Goal: Transaction & Acquisition: Purchase product/service

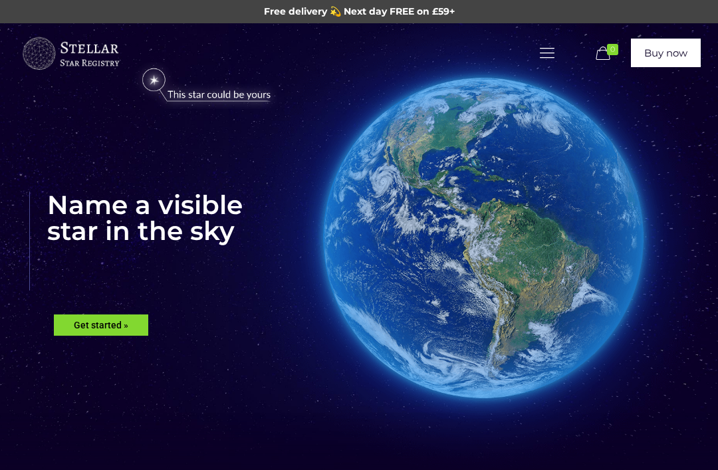
click at [549, 50] on icon at bounding box center [547, 53] width 21 height 18
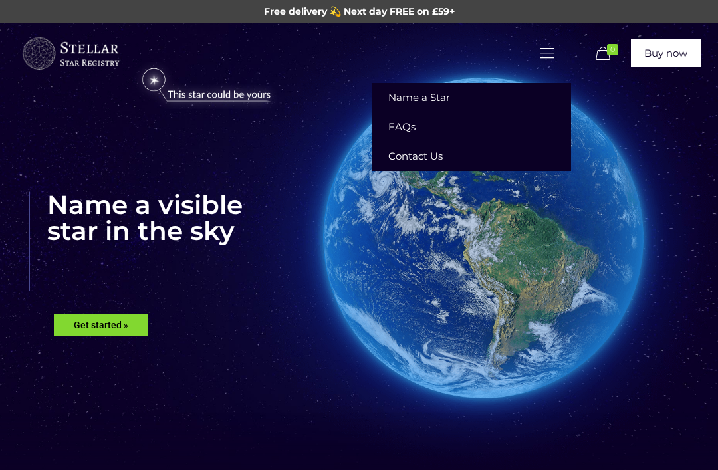
click at [39, 329] on rs-slide "Name a visible star in the sky Get started »" at bounding box center [359, 278] width 718 height 510
click at [76, 325] on rs-layer "Get started »" at bounding box center [101, 325] width 94 height 21
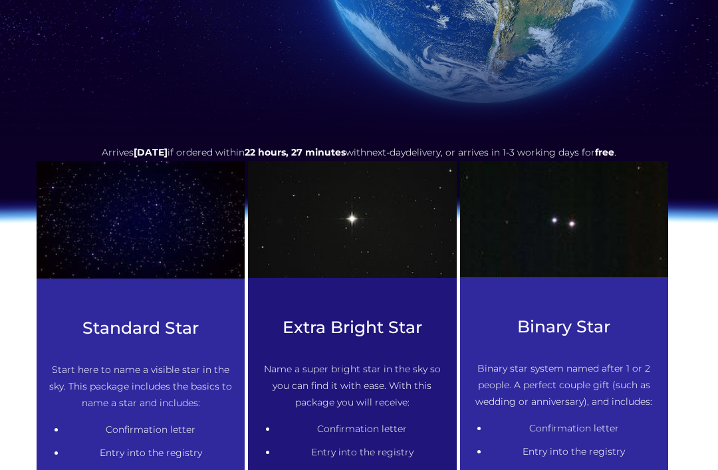
scroll to position [466, 0]
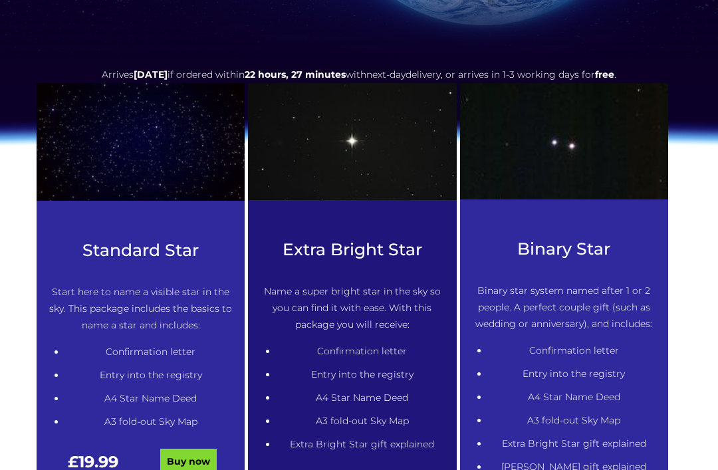
click at [174, 465] on link "Buy now" at bounding box center [188, 461] width 57 height 25
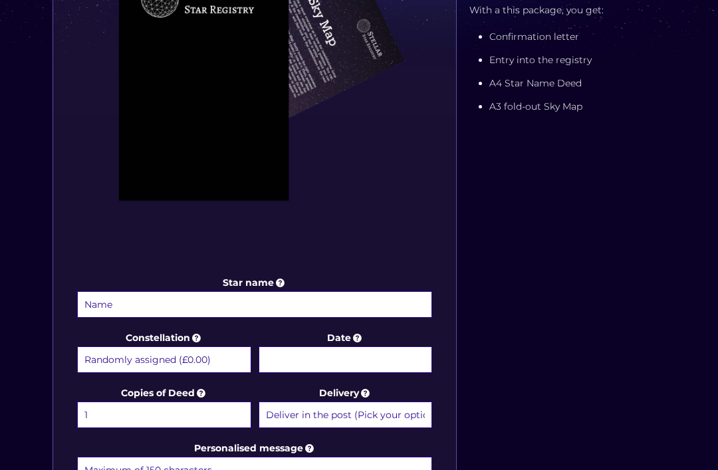
scroll to position [409, 0]
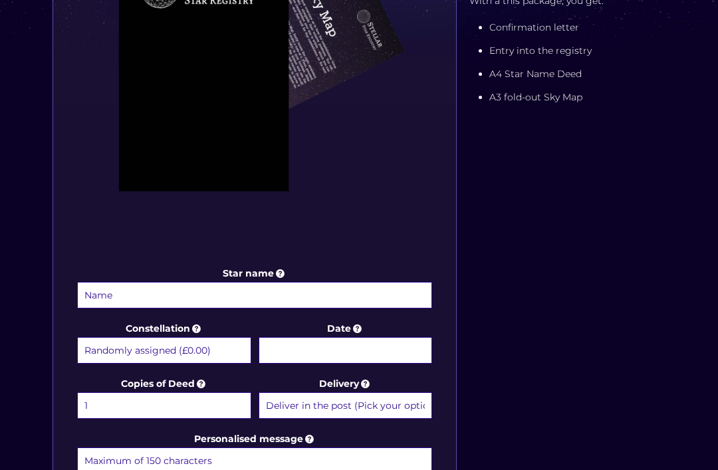
click at [111, 296] on input "Star name" at bounding box center [254, 296] width 355 height 27
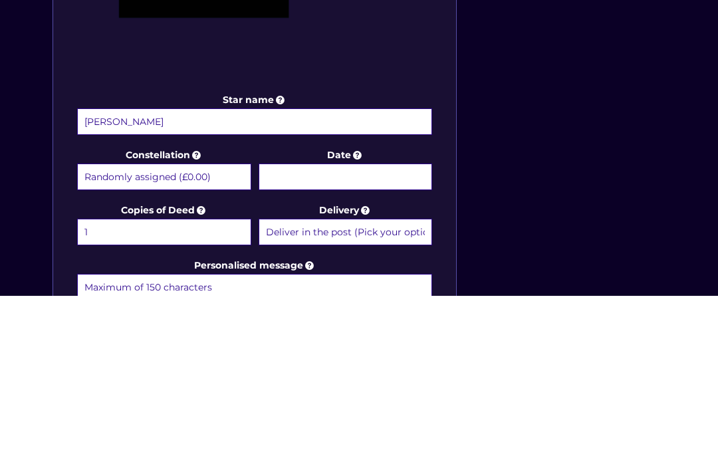
scroll to position [584, 0]
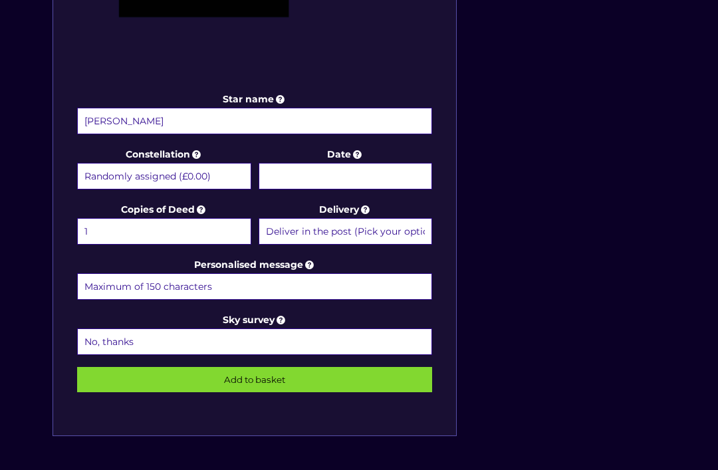
type input "Tony"
click at [109, 183] on select "Randomly assigned (£0.00) Aquarius - 20 Jan - 18 Feb (+£9.99) Aries - 21 Mar - …" at bounding box center [164, 176] width 174 height 27
select select "Aquarius - 20 Jan - 18 Feb (+£9.99)"
click at [297, 235] on select "Deliver in the post (Pick your option later) Deliver in the post and by Email (…" at bounding box center [346, 231] width 174 height 27
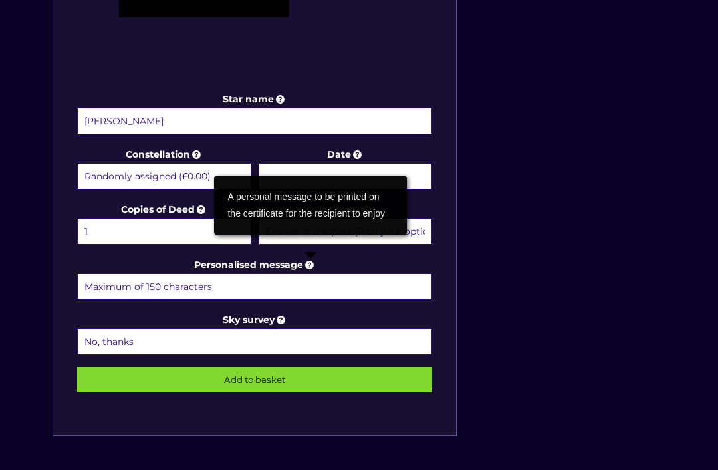
click at [158, 244] on select "1 2 (+£4.99) 3 (+£9.49) 4 (+£13.99) 5 (+£18.49) 6 (+£22.99) 7 (+£27.49) 8 (+£31…" at bounding box center [164, 231] width 174 height 27
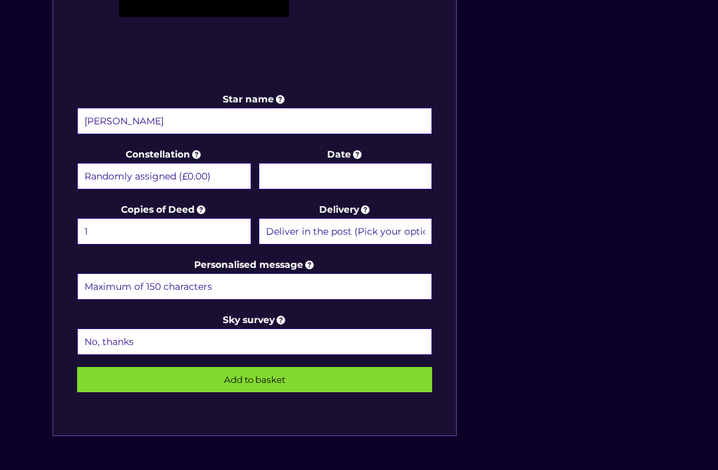
click at [275, 316] on link "Sky survey" at bounding box center [255, 320] width 65 height 12
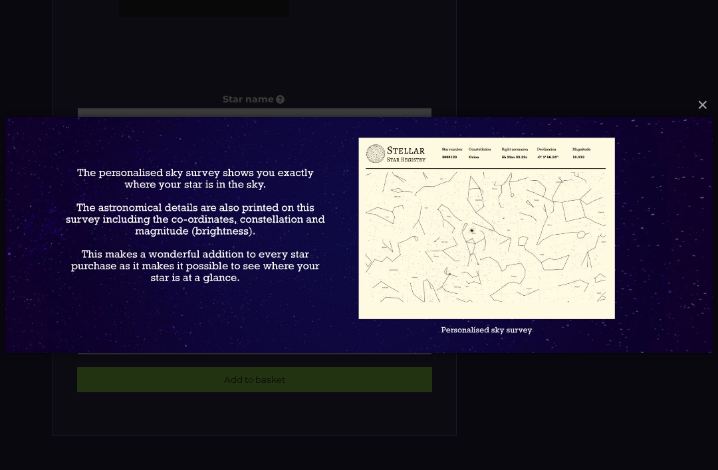
click at [135, 430] on div "× Loading..." at bounding box center [359, 235] width 718 height 470
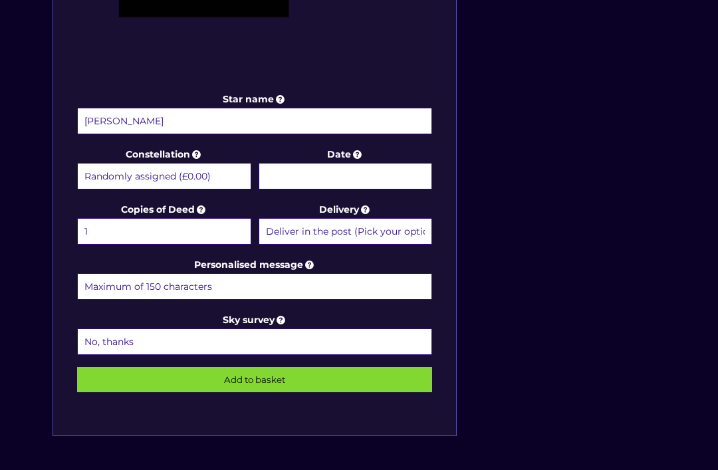
click at [166, 402] on div "Star name Tony Star name two (Optional) Constellation Randomly assigned (£0.00)…" at bounding box center [255, 45] width 404 height 784
click at [112, 339] on select "No, thanks 1 (+£6.99) 2 (+£11.99) 3 (+£16.99) 4 (+£21.99) 5 (+£26.99) 6 (+£31.9…" at bounding box center [254, 342] width 355 height 27
click at [98, 291] on input "Personalised message" at bounding box center [254, 286] width 355 height 27
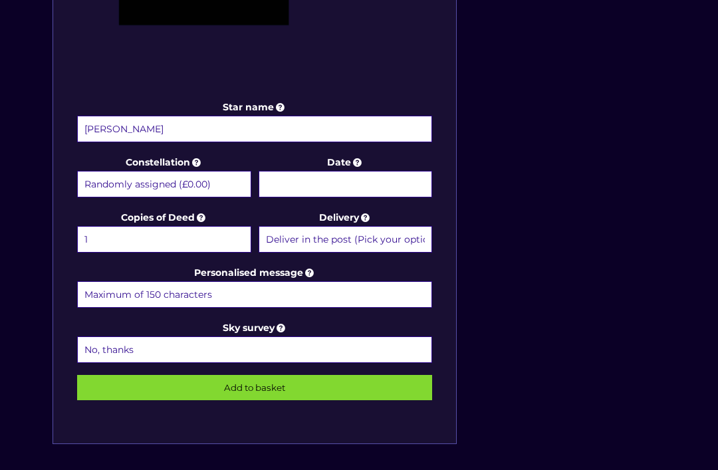
scroll to position [595, 0]
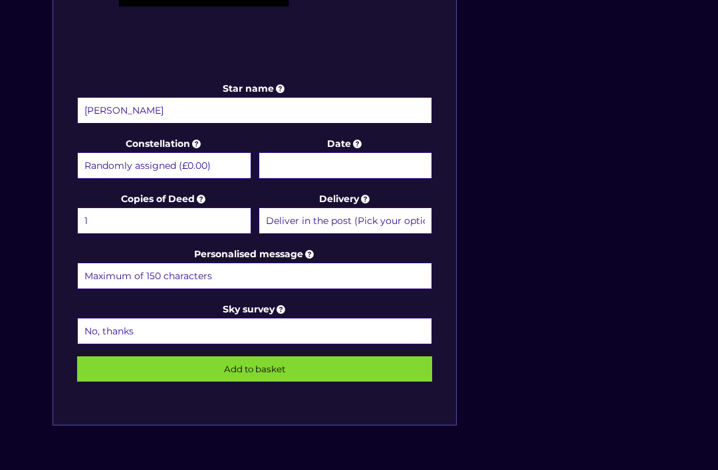
click at [94, 368] on input "Add to basket" at bounding box center [254, 369] width 355 height 25
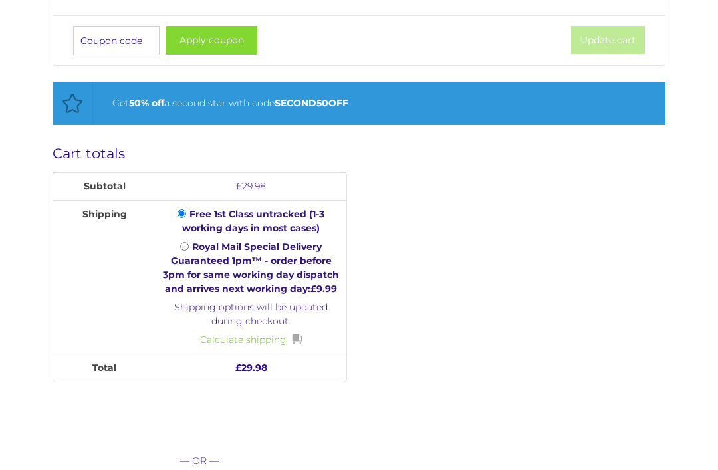
scroll to position [436, 0]
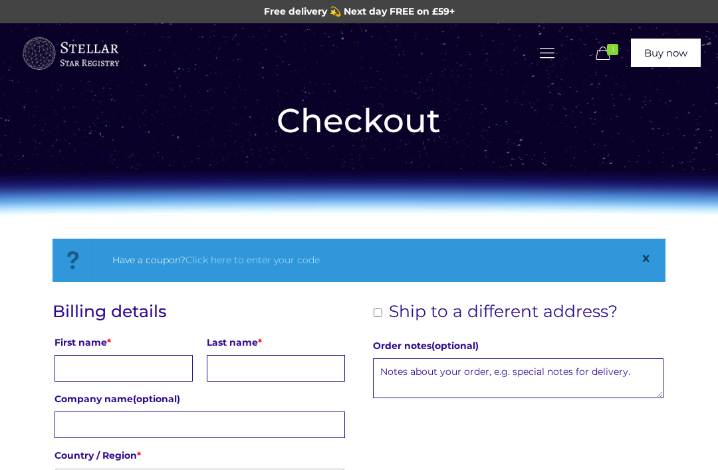
click at [63, 360] on input "First name *" at bounding box center [124, 368] width 138 height 27
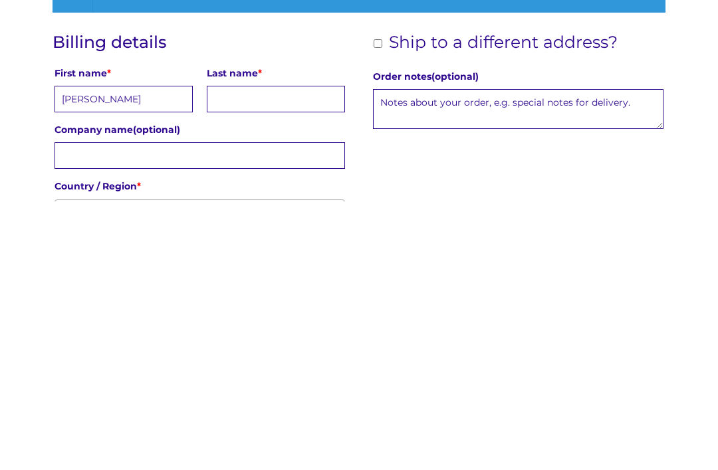
type input "Jenny"
click at [243, 355] on input "Last name *" at bounding box center [276, 368] width 138 height 27
type input "Moth"
click at [118, 412] on input "Company name (optional)" at bounding box center [200, 425] width 290 height 27
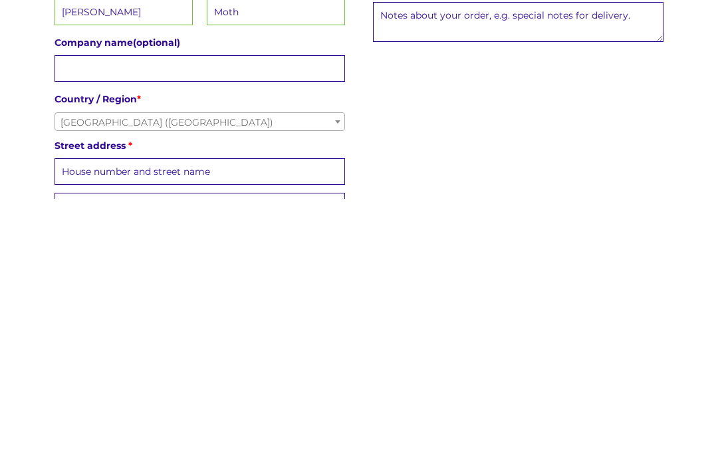
scroll to position [122, 0]
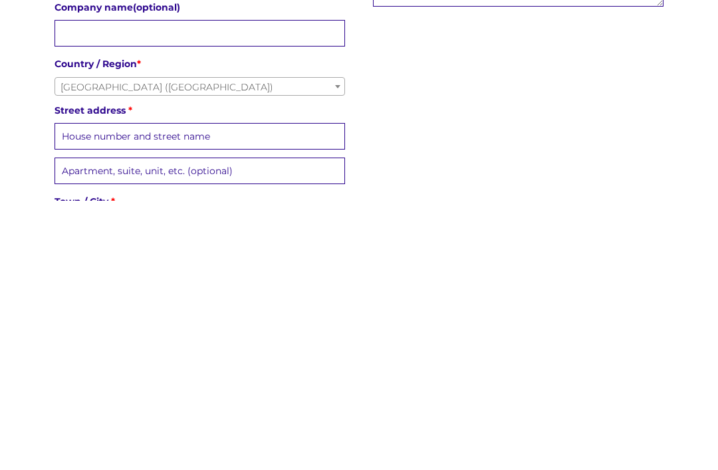
click at [88, 392] on input "Street address *" at bounding box center [200, 405] width 290 height 27
type input "30 rose avenue"
click at [78, 427] on input "Apartment, suite, unit, etc. (optional) (optional)" at bounding box center [200, 440] width 290 height 27
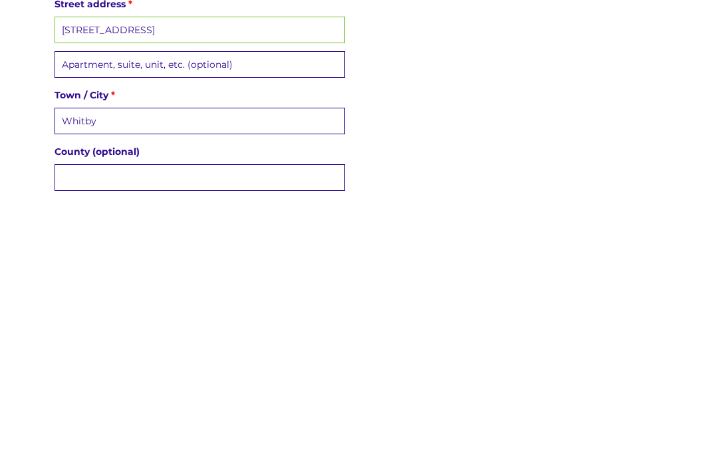
type input "Whitby"
click at [102, 436] on input "County (optional)" at bounding box center [200, 449] width 290 height 27
type input "North y"
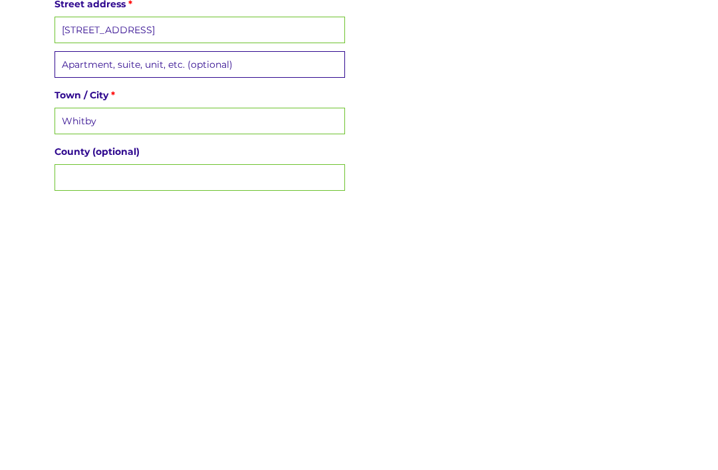
type input "North Yorkshire"
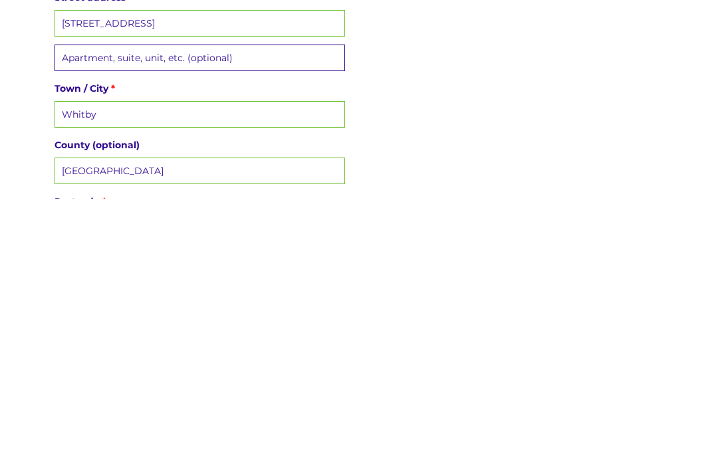
scroll to position [250, 0]
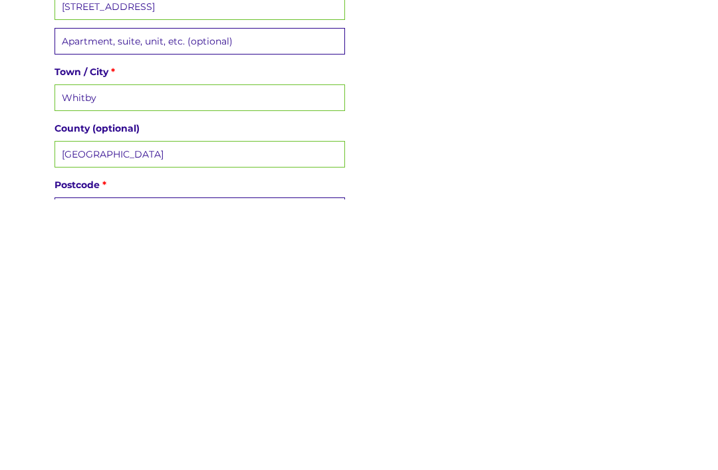
type input "Y"
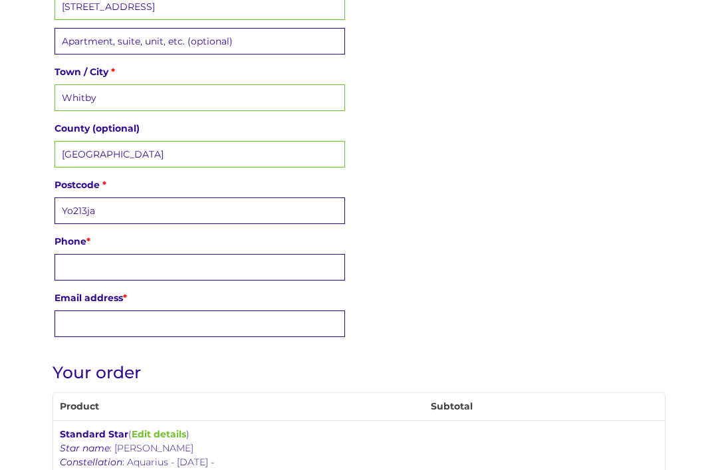
type input "Yo213ja"
click at [107, 272] on input "Phone *" at bounding box center [200, 267] width 290 height 27
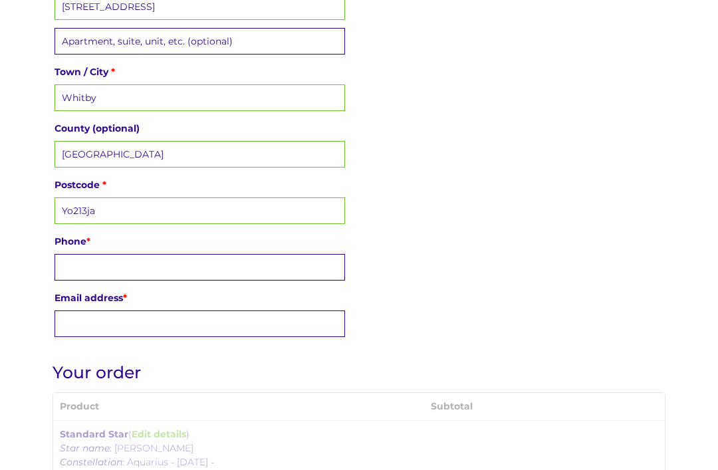
scroll to position [521, 0]
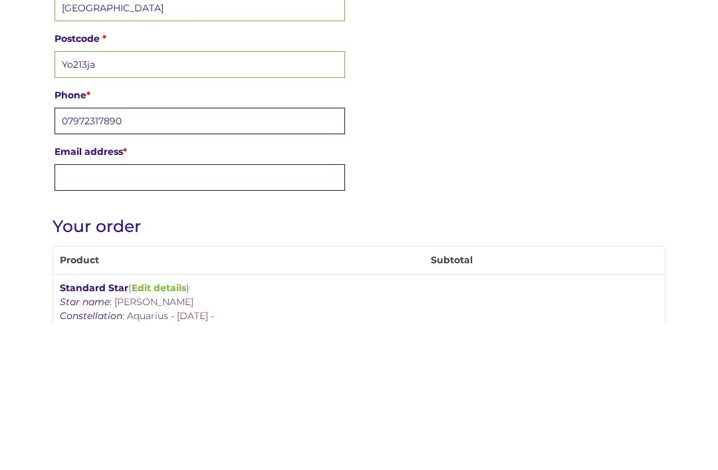
type input "07972317890"
click at [122, 311] on input "Email address *" at bounding box center [200, 324] width 290 height 27
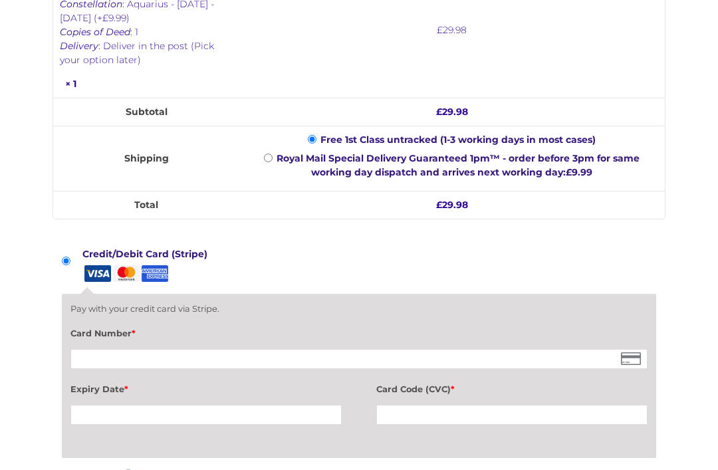
scroll to position [980, 0]
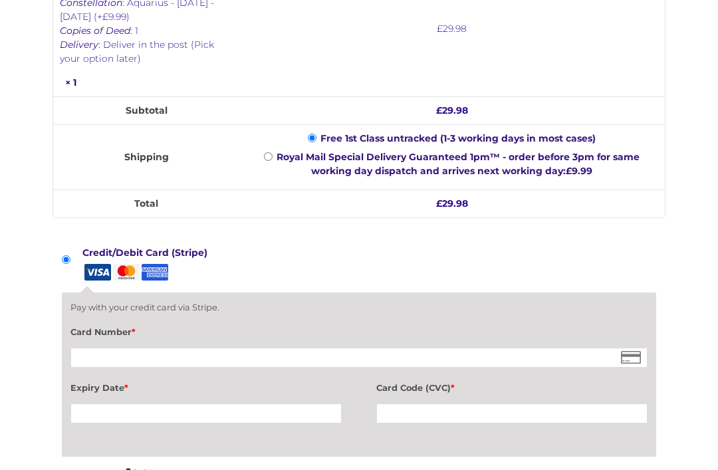
type input "jennyanthonymoth@gmail.com"
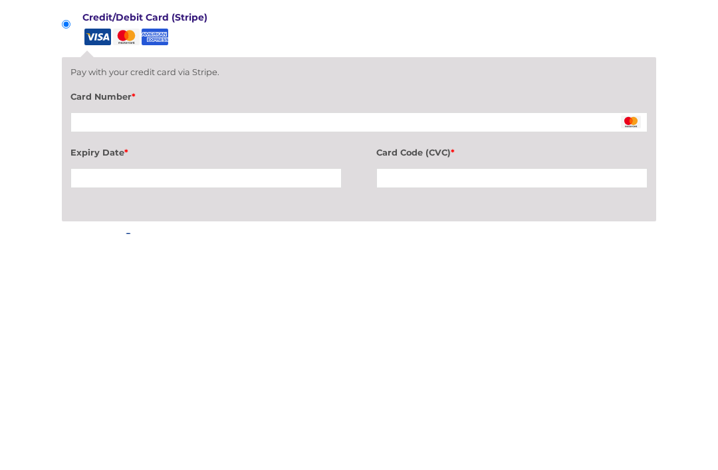
click at [214, 404] on div at bounding box center [206, 414] width 271 height 20
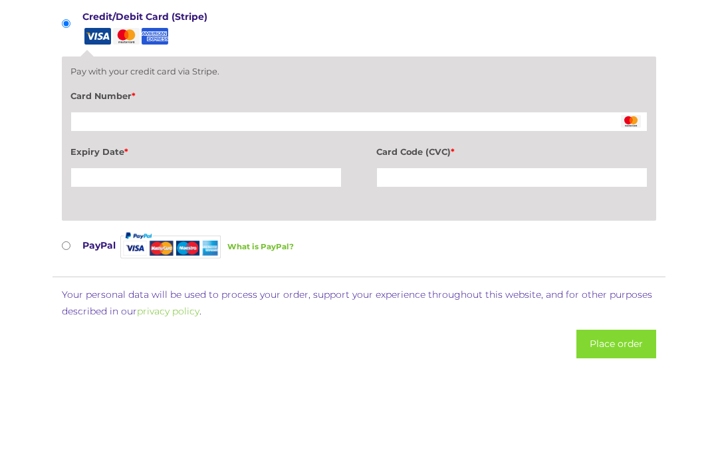
scroll to position [1217, 0]
click at [460, 182] on div at bounding box center [511, 178] width 271 height 20
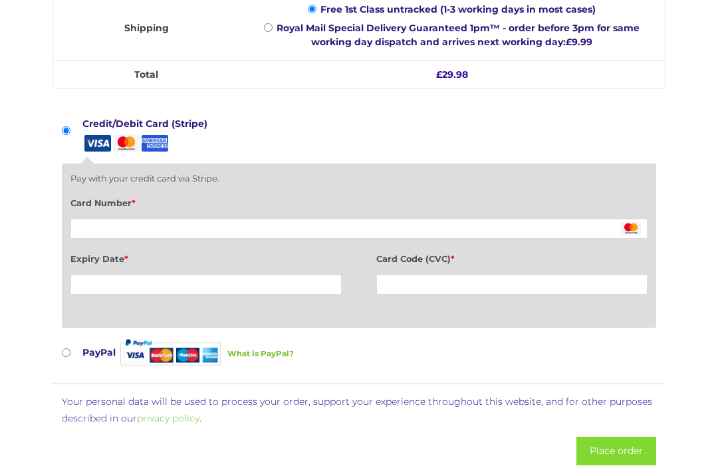
scroll to position [1109, 0]
click at [587, 448] on button "Place order" at bounding box center [617, 452] width 80 height 29
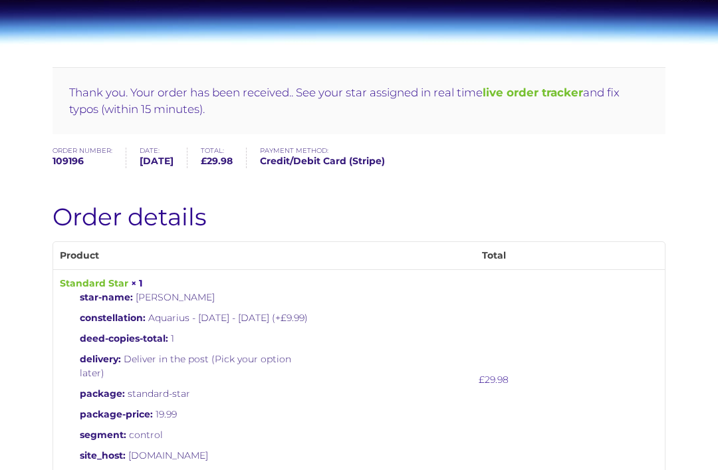
scroll to position [171, 0]
click at [517, 90] on b "live order tracker" at bounding box center [533, 92] width 100 height 13
